Goal: Task Accomplishment & Management: Complete application form

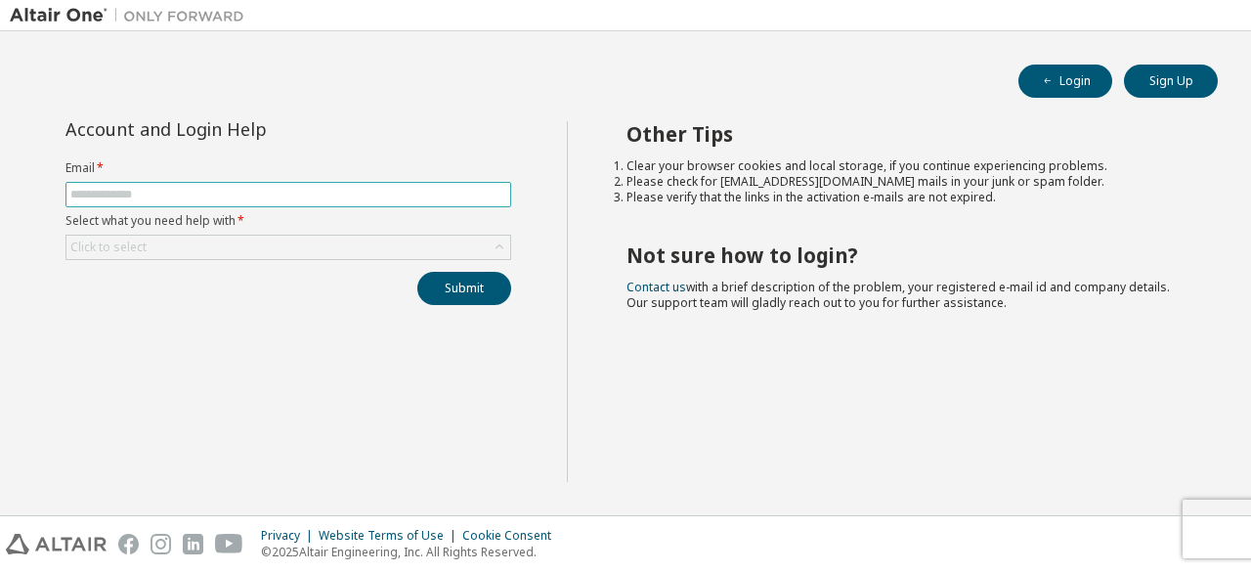
type input "**********"
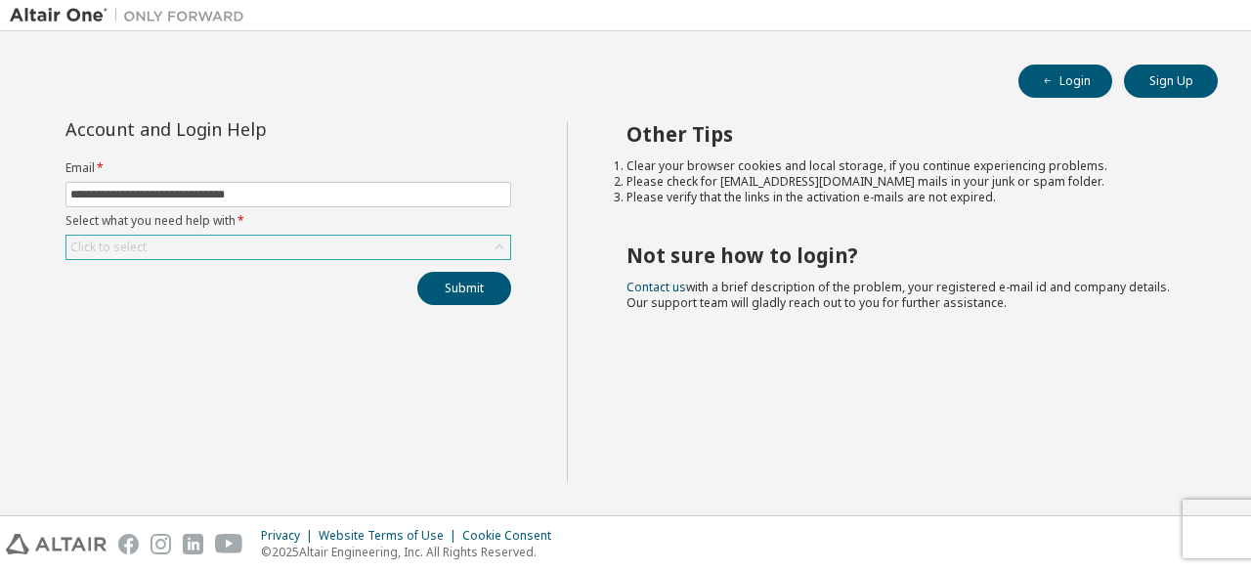
click at [343, 241] on div "Click to select" at bounding box center [288, 247] width 444 height 23
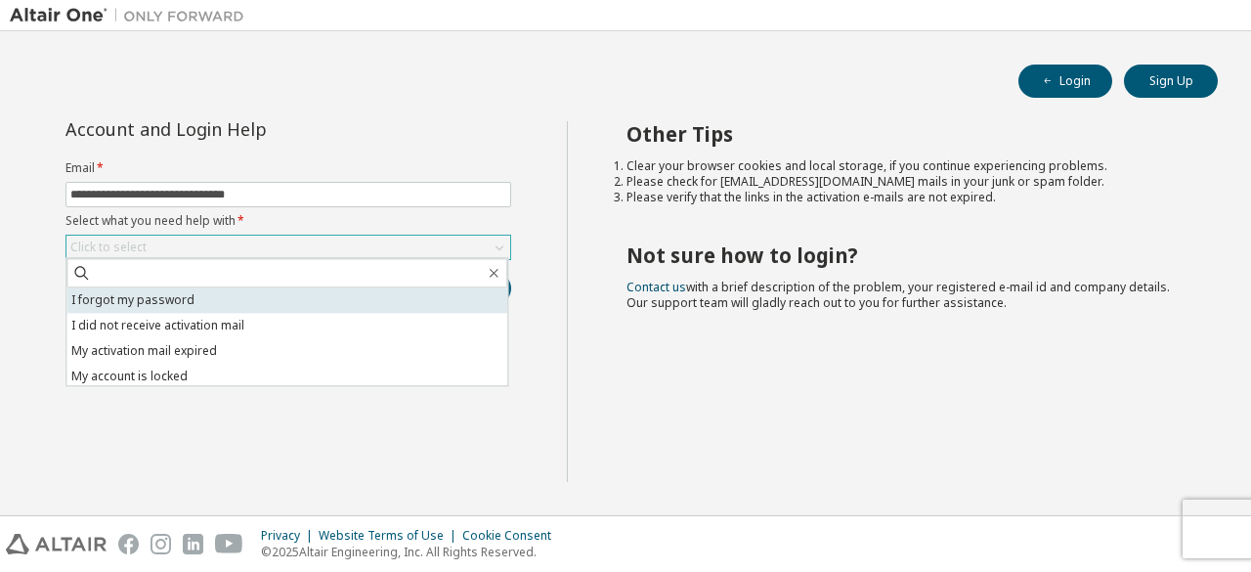
click at [307, 296] on li "I forgot my password" at bounding box center [286, 299] width 441 height 25
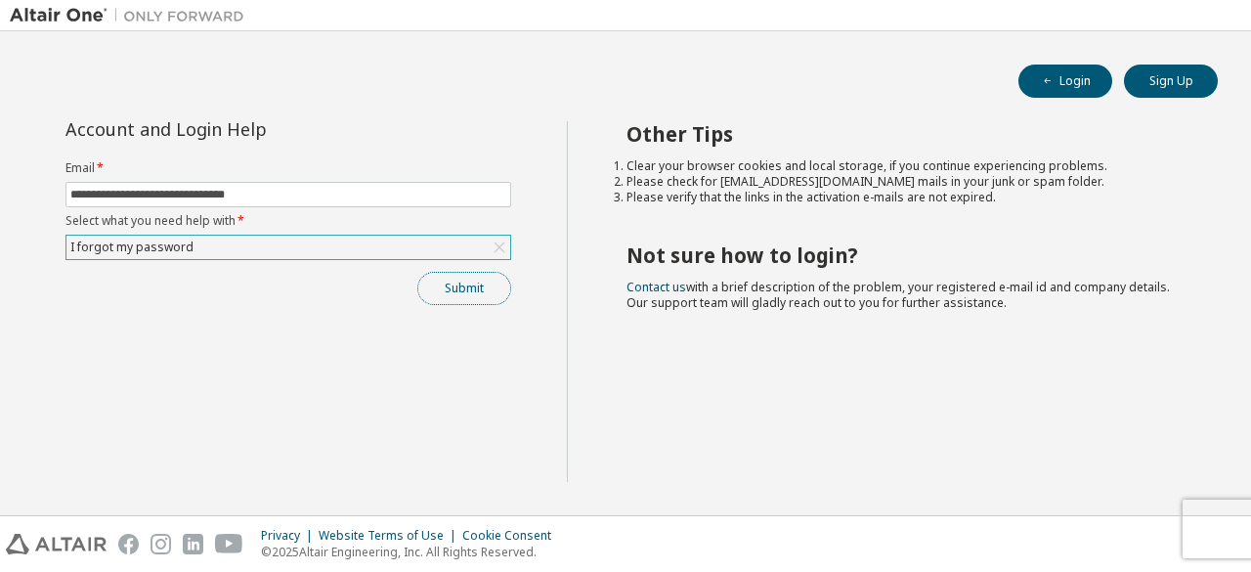
click at [453, 280] on button "Submit" at bounding box center [464, 288] width 94 height 33
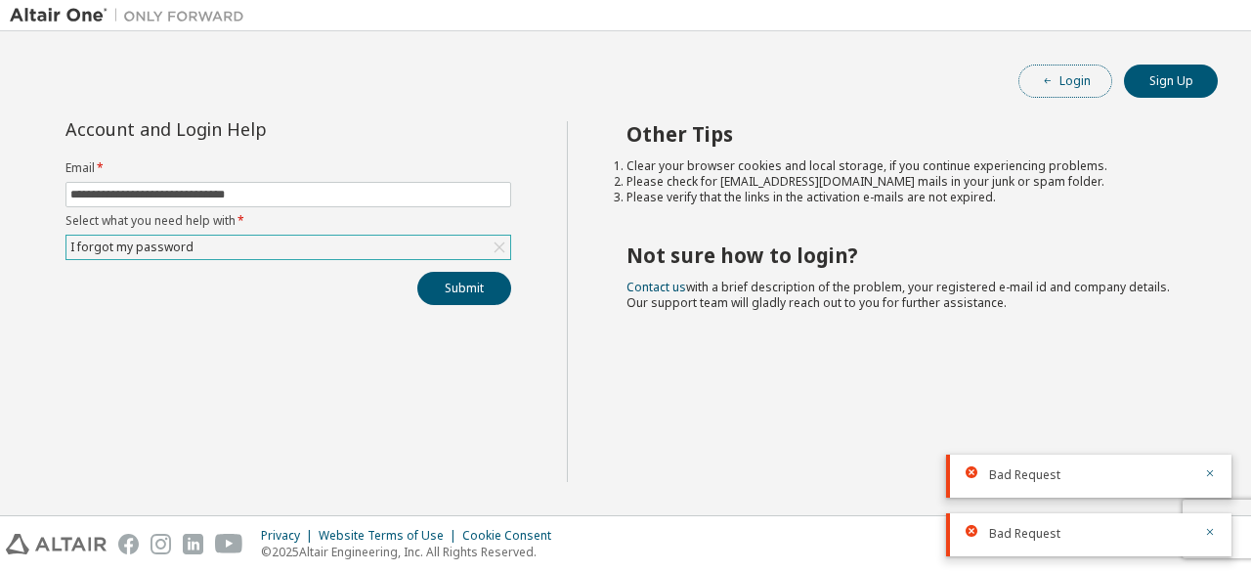
click at [1077, 83] on button "Login" at bounding box center [1065, 81] width 94 height 33
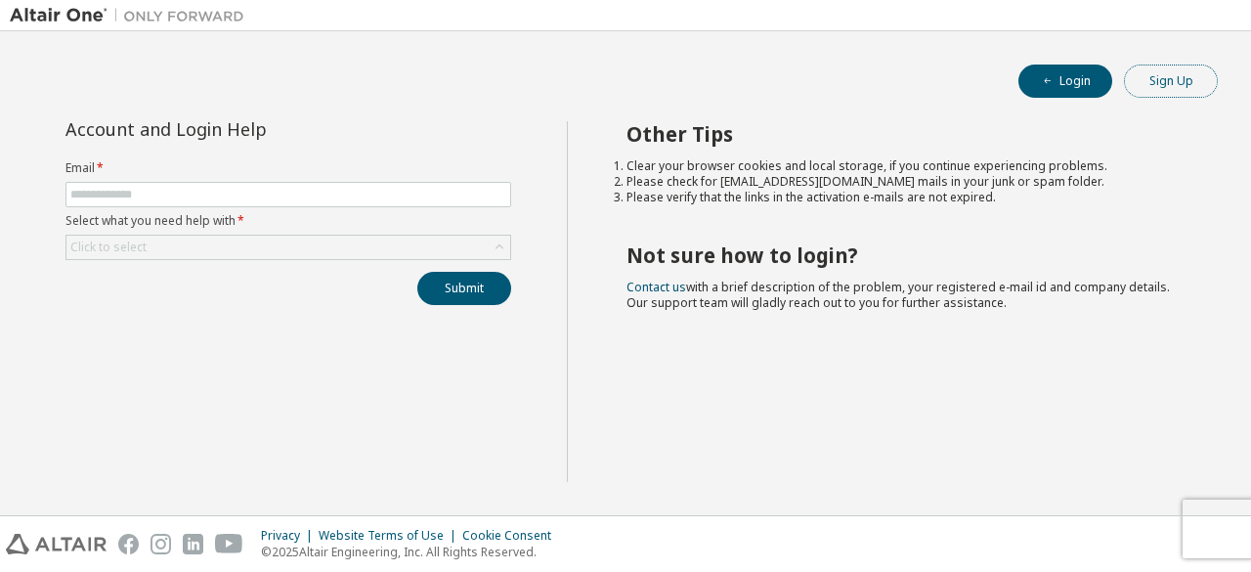
click at [1187, 77] on button "Sign Up" at bounding box center [1171, 81] width 94 height 33
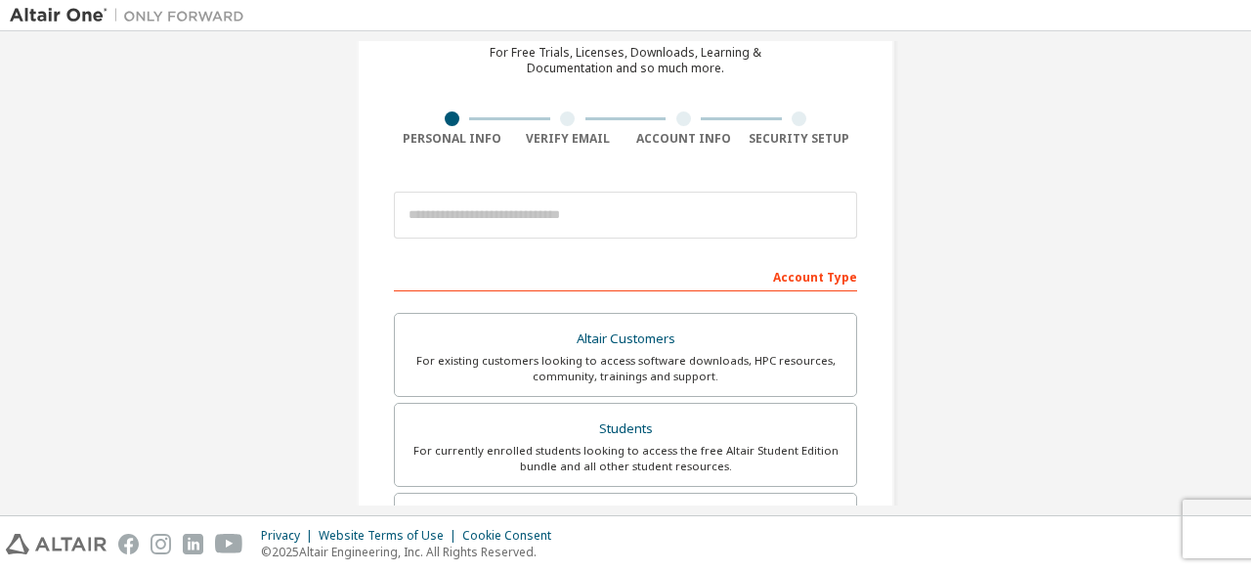
scroll to position [63, 0]
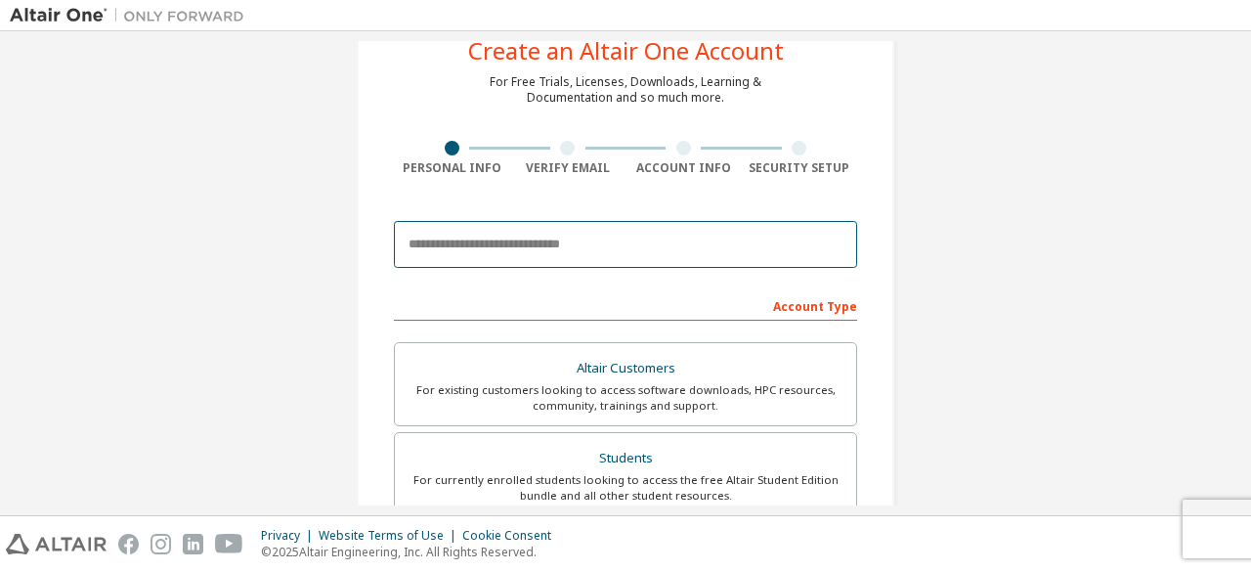
click at [756, 246] on input "email" at bounding box center [625, 244] width 463 height 47
type input "*"
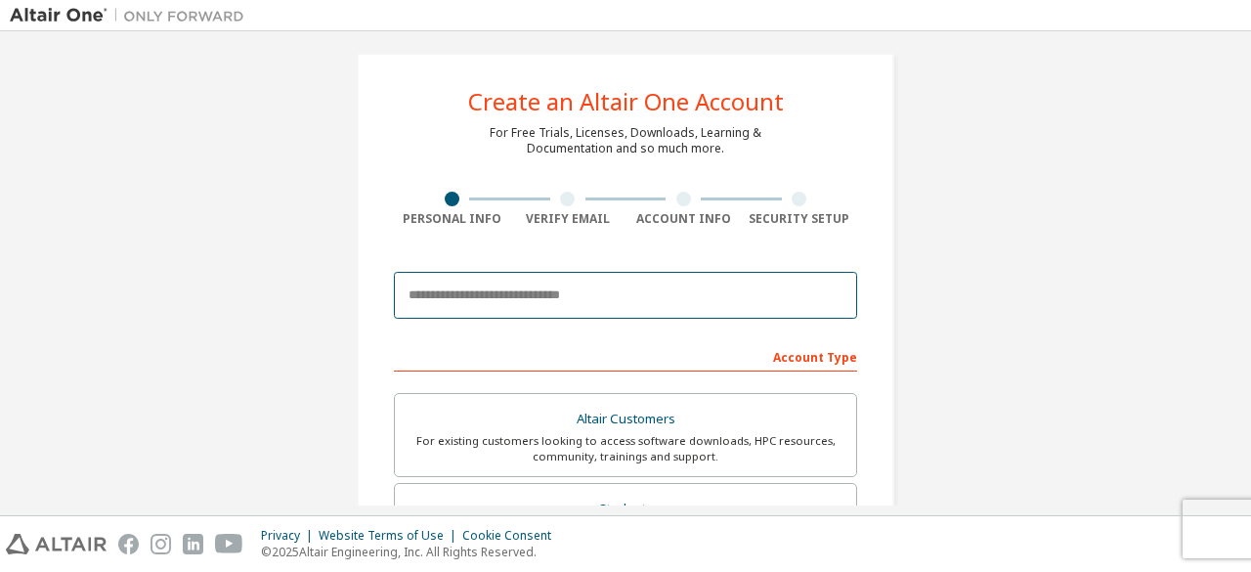
scroll to position [0, 0]
